Goal: Transaction & Acquisition: Obtain resource

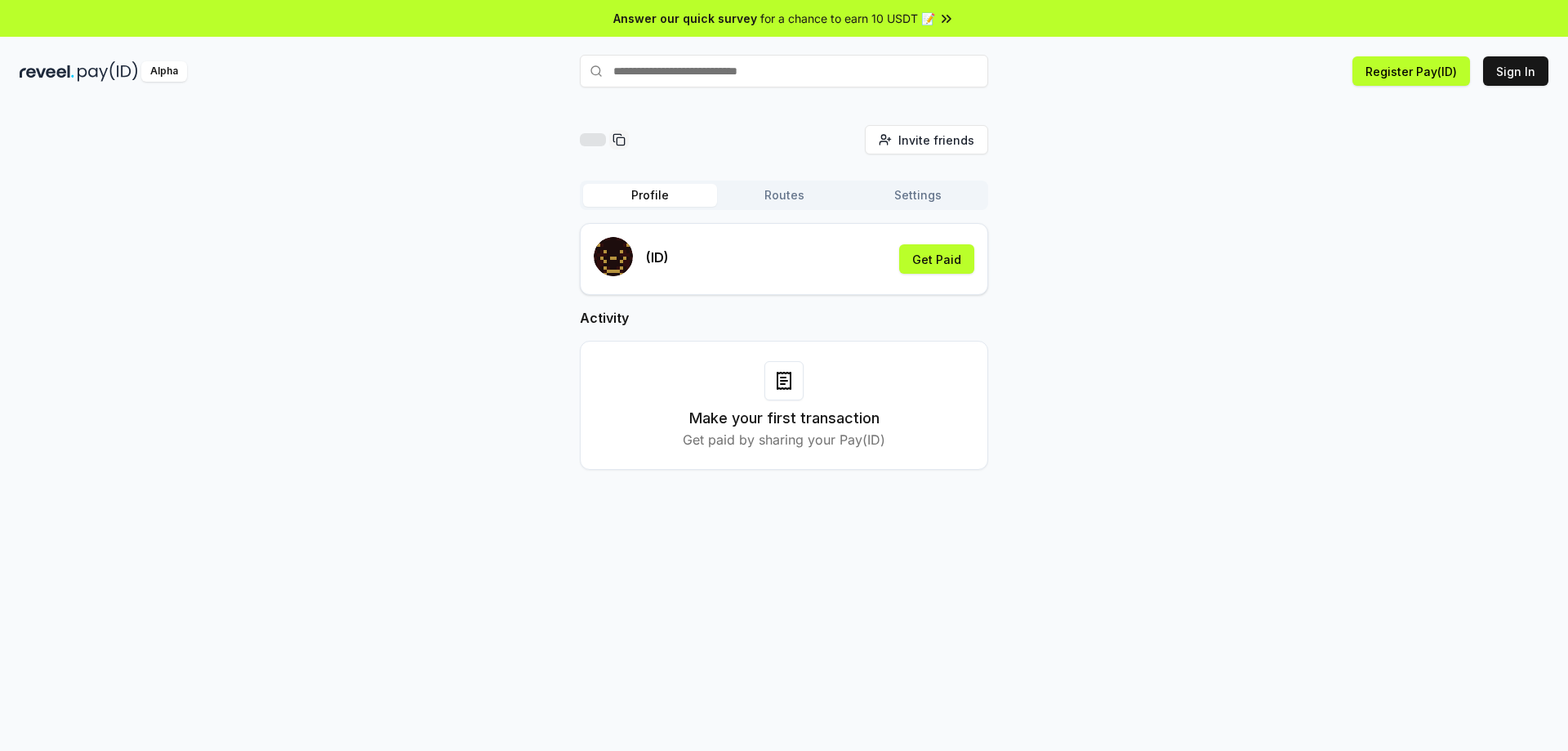
click at [780, 389] on icon at bounding box center [783, 380] width 13 height 16
drag, startPoint x: 807, startPoint y: 263, endPoint x: 840, endPoint y: 263, distance: 33.0
click at [808, 263] on div "(ID) Get Paid" at bounding box center [784, 259] width 381 height 44
click at [937, 263] on button "Get Paid" at bounding box center [937, 259] width 75 height 29
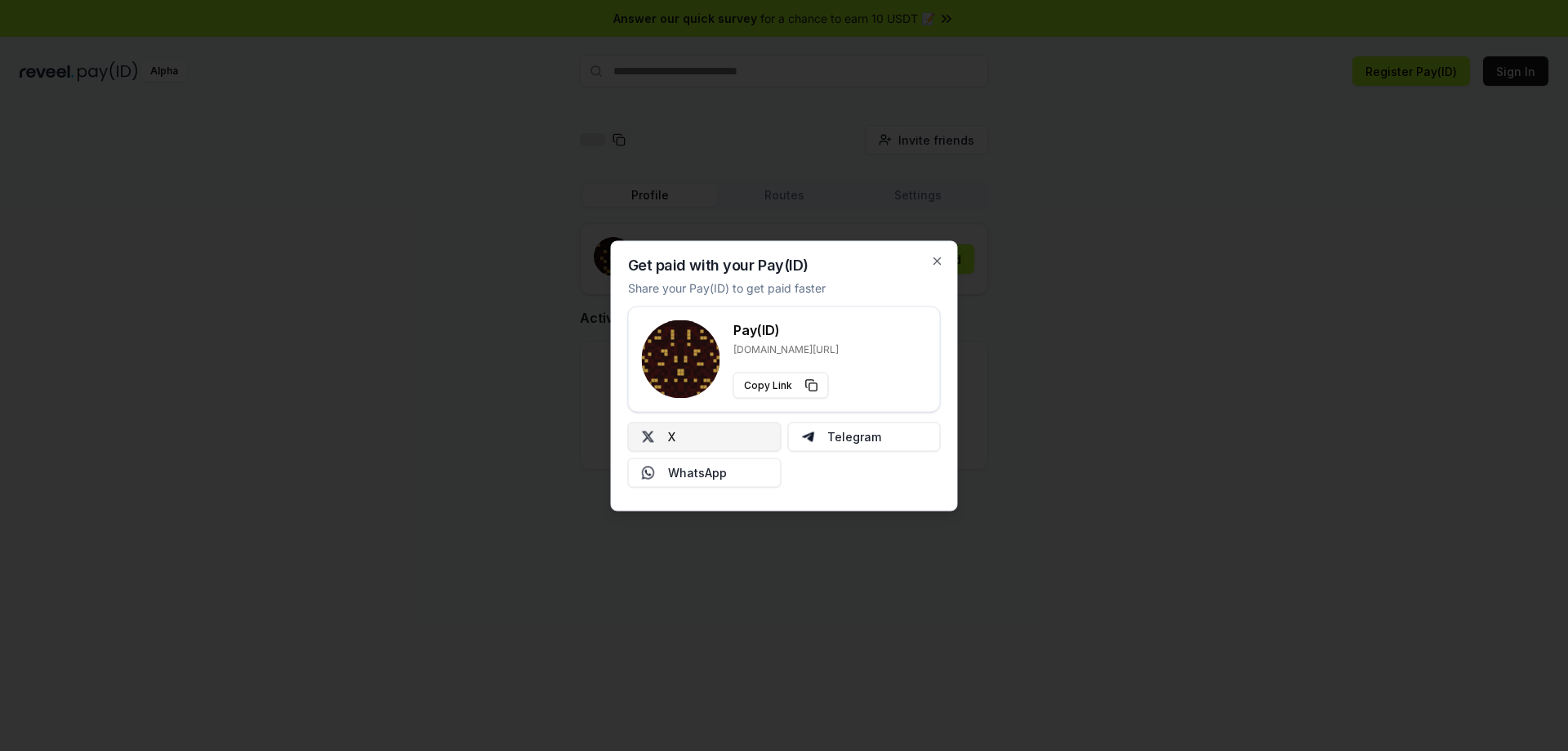
click at [677, 438] on button "X" at bounding box center [705, 436] width 154 height 29
click at [696, 432] on button "X" at bounding box center [705, 436] width 154 height 29
click at [939, 261] on icon "button" at bounding box center [937, 260] width 13 height 13
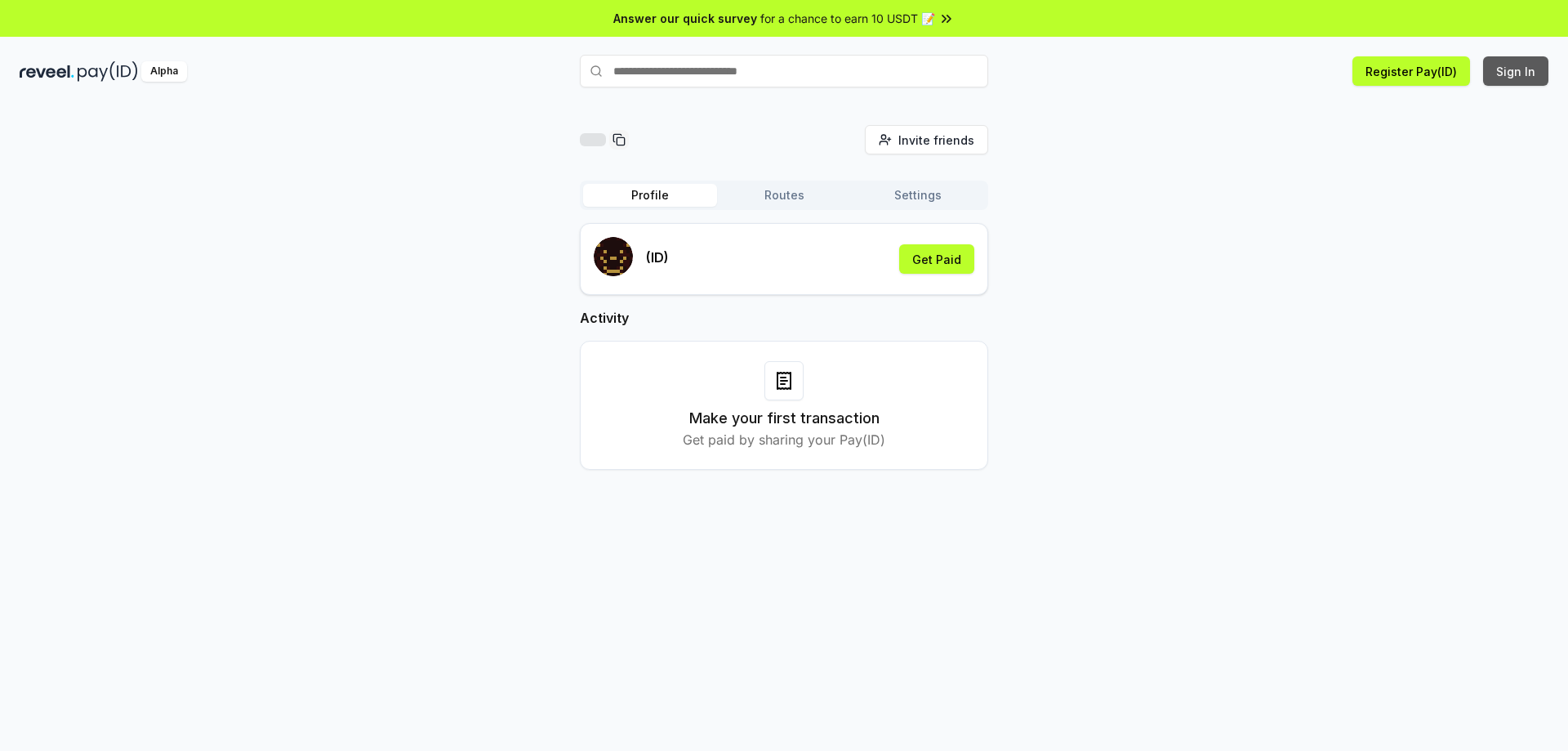
drag, startPoint x: 1219, startPoint y: 141, endPoint x: 1518, endPoint y: 66, distance: 308.3
click at [1518, 66] on button "Sign In" at bounding box center [1515, 71] width 65 height 29
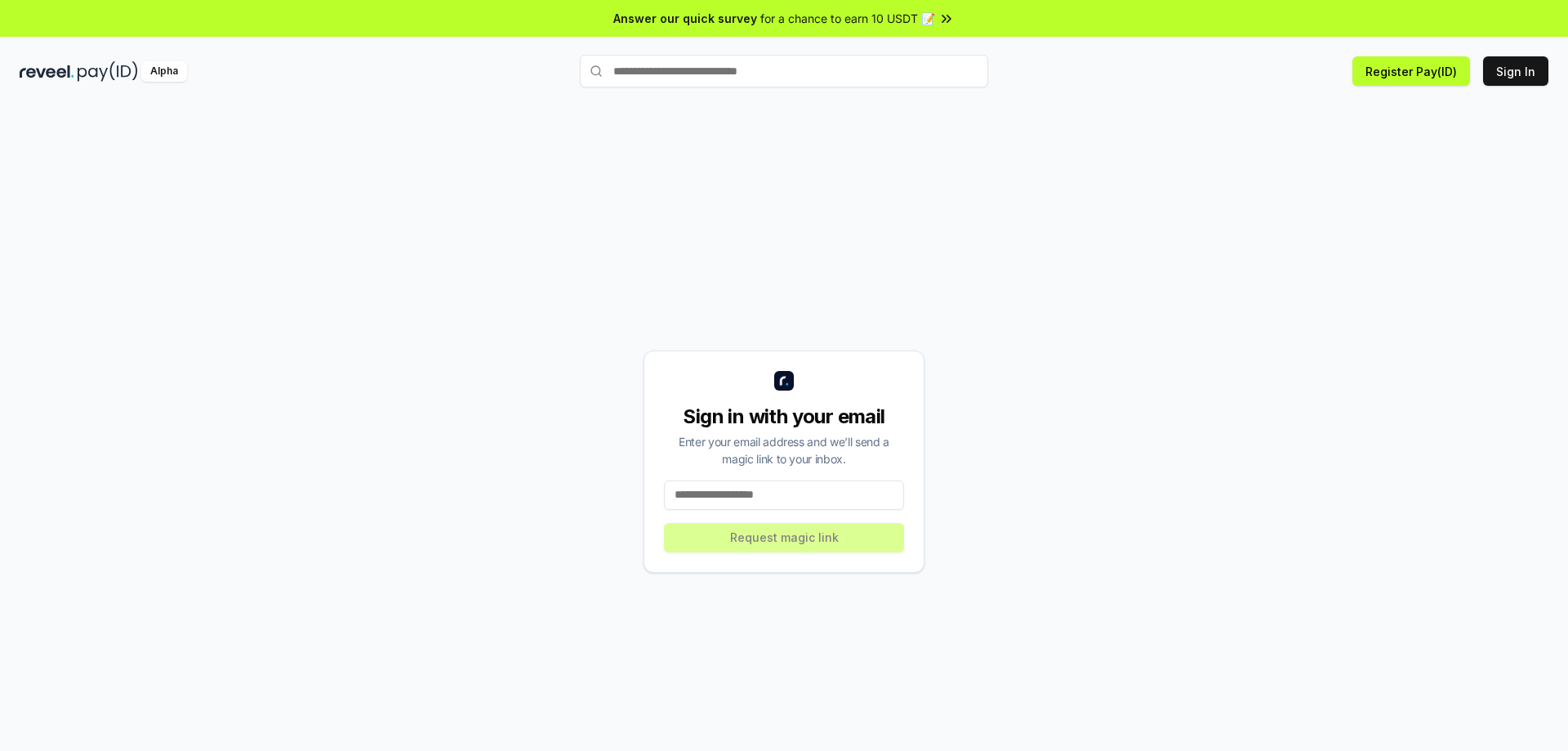
click at [738, 497] on input at bounding box center [783, 495] width 240 height 29
